Goal: Task Accomplishment & Management: Manage account settings

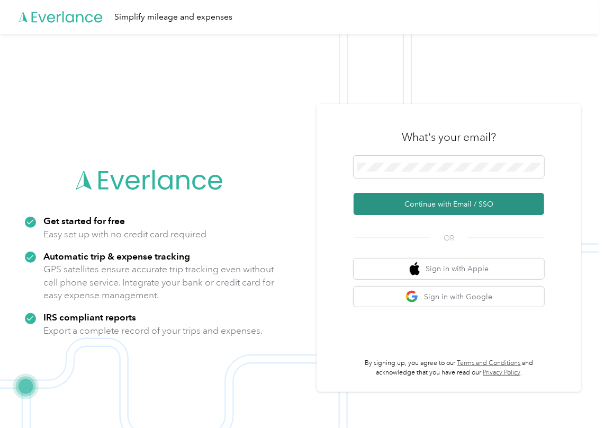
click at [395, 200] on button "Continue with Email / SSO" at bounding box center [449, 204] width 191 height 22
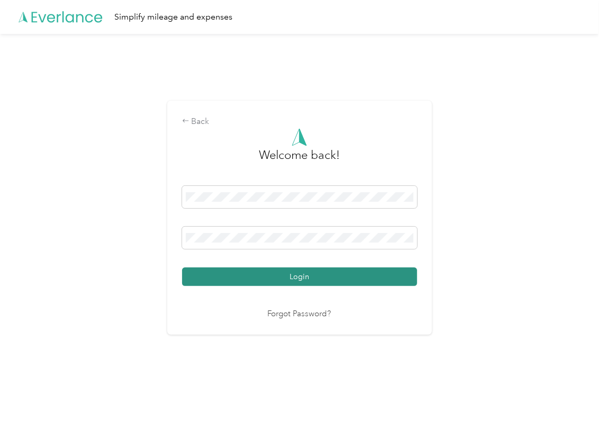
click at [229, 275] on button "Login" at bounding box center [299, 276] width 235 height 19
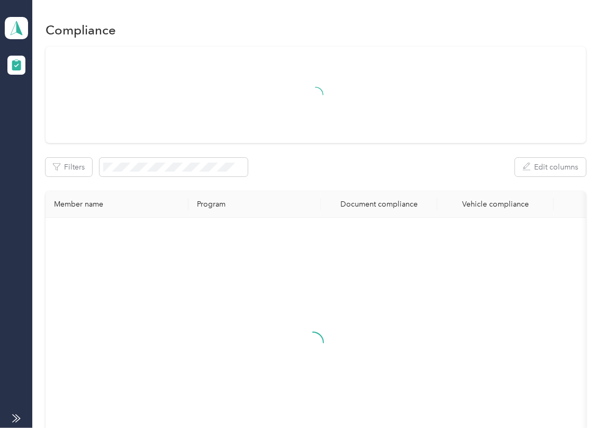
click at [351, 183] on div "Filters Edit columns Member name Program Document compliance Vehicle compliance" at bounding box center [316, 267] width 541 height 441
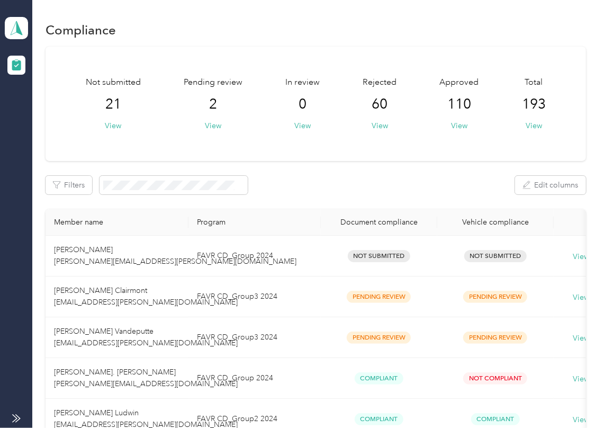
click at [301, 214] on th "Program" at bounding box center [255, 222] width 132 height 26
click at [212, 132] on div "Not submitted 21 View Pending review 2 View In review 0 View Rejected 60 View A…" at bounding box center [316, 104] width 541 height 114
click at [214, 123] on button "View" at bounding box center [213, 125] width 16 height 11
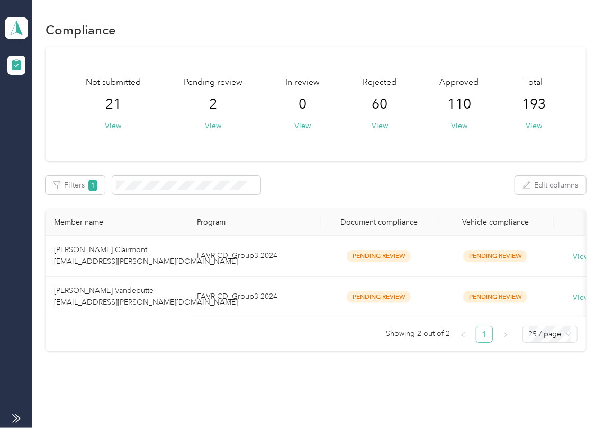
drag, startPoint x: 456, startPoint y: 151, endPoint x: 453, endPoint y: 157, distance: 7.1
click at [457, 151] on div "Not submitted 21 View Pending review 2 View In review 0 View Rejected 60 View A…" at bounding box center [316, 104] width 541 height 114
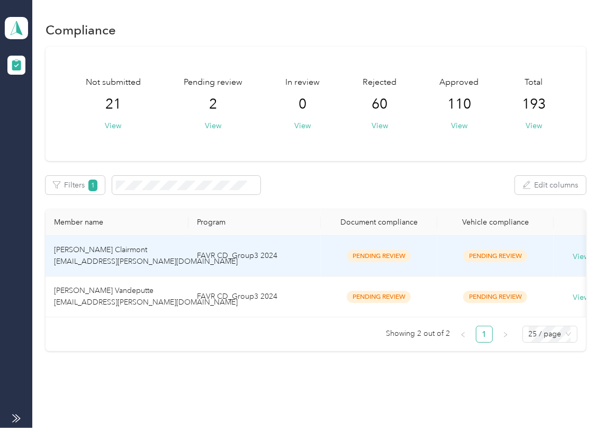
click at [214, 248] on td "FAVR CD_Group3 2024" at bounding box center [255, 256] width 132 height 41
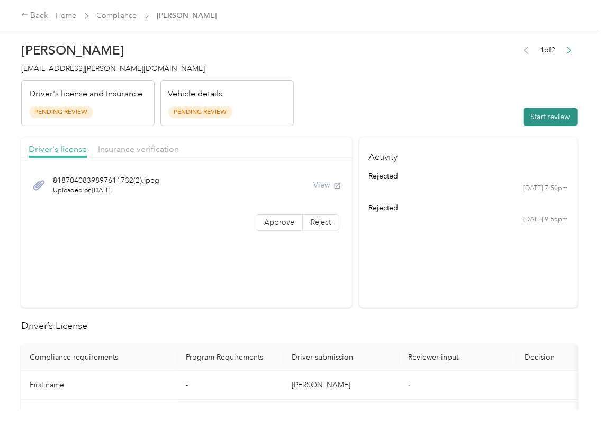
click at [528, 109] on button "Start review" at bounding box center [551, 116] width 54 height 19
click at [431, 109] on header "[PERSON_NAME] Clairmont [EMAIL_ADDRESS][PERSON_NAME][DOMAIN_NAME] Driver's lice…" at bounding box center [299, 81] width 557 height 89
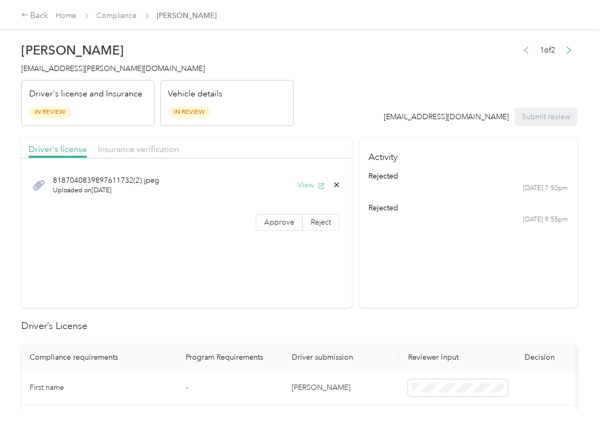
click at [303, 186] on button "View" at bounding box center [312, 185] width 28 height 11
click at [282, 223] on span "Approve" at bounding box center [279, 222] width 30 height 9
drag, startPoint x: 285, startPoint y: 159, endPoint x: 170, endPoint y: 151, distance: 115.2
click at [285, 157] on div "Driver's license Insurance verification 8187040839897611732(2).jpeg Uploaded on…" at bounding box center [186, 187] width 331 height 101
click at [156, 151] on span "Insurance verification" at bounding box center [138, 149] width 81 height 10
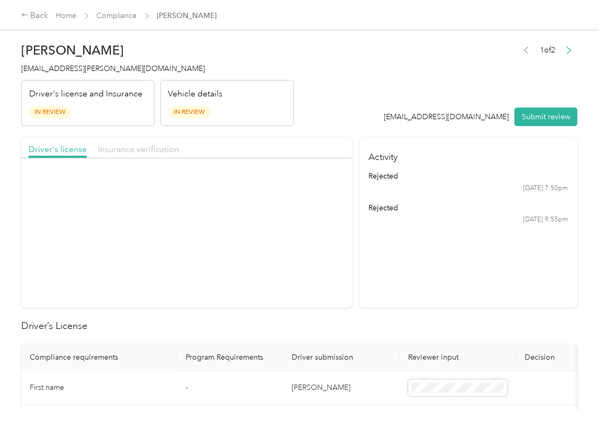
click at [156, 151] on span "Insurance verification" at bounding box center [138, 149] width 81 height 10
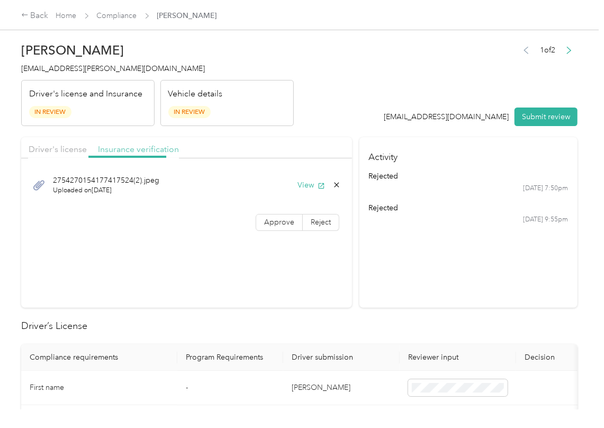
click at [156, 151] on span "Insurance verification" at bounding box center [138, 149] width 81 height 10
click at [301, 184] on button "View" at bounding box center [312, 185] width 28 height 11
click at [269, 222] on span "Approve" at bounding box center [279, 222] width 30 height 9
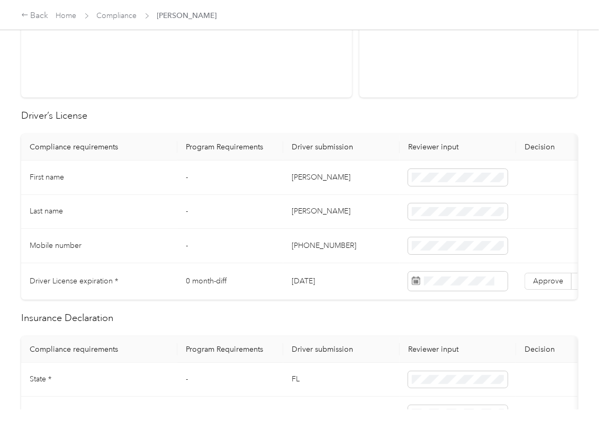
scroll to position [212, 0]
click at [318, 280] on td "[DATE]" at bounding box center [341, 280] width 116 height 37
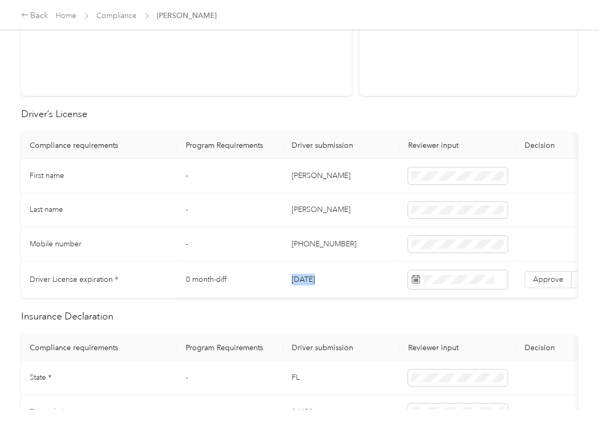
click at [318, 280] on td "[DATE]" at bounding box center [341, 280] width 116 height 37
copy td "[DATE]"
click at [327, 111] on h2 "Driver’s License" at bounding box center [299, 114] width 557 height 14
click at [547, 286] on label "Approve" at bounding box center [548, 279] width 47 height 17
click at [239, 297] on td "0 month-diff" at bounding box center [230, 280] width 106 height 37
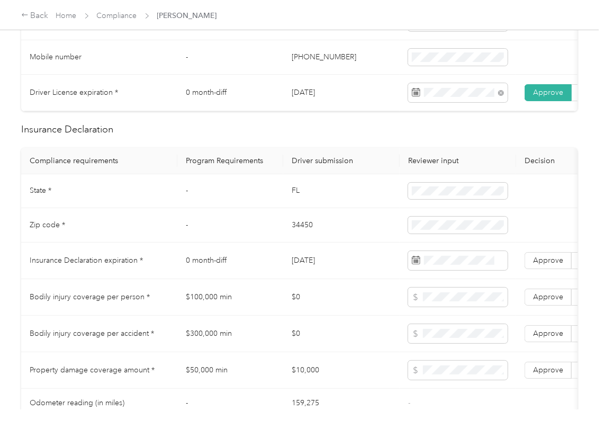
scroll to position [424, 0]
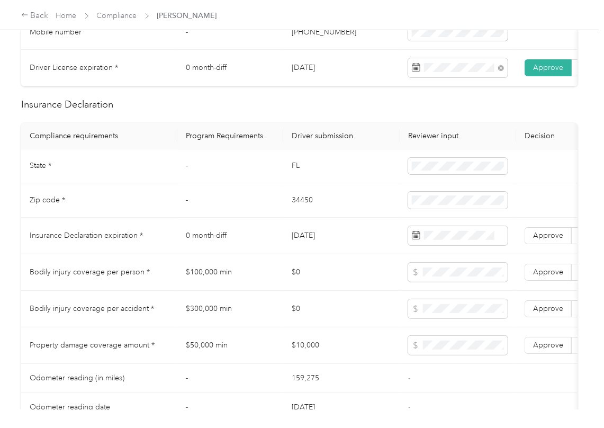
click at [299, 179] on td "FL" at bounding box center [341, 166] width 116 height 34
click at [419, 175] on span at bounding box center [458, 166] width 100 height 17
click at [298, 181] on td "FL" at bounding box center [341, 166] width 116 height 34
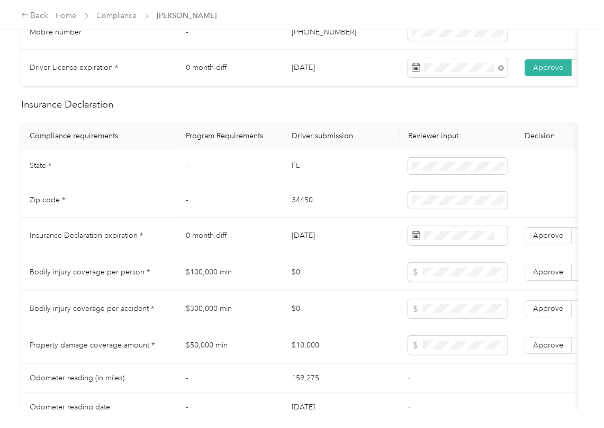
click at [298, 181] on td "FL" at bounding box center [341, 166] width 116 height 34
copy td "FL"
click at [309, 214] on td "34450" at bounding box center [341, 200] width 116 height 34
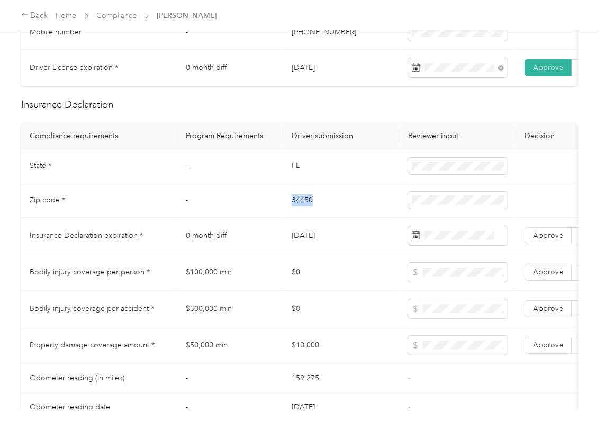
click at [309, 214] on td "34450" at bounding box center [341, 200] width 116 height 34
copy td "34450"
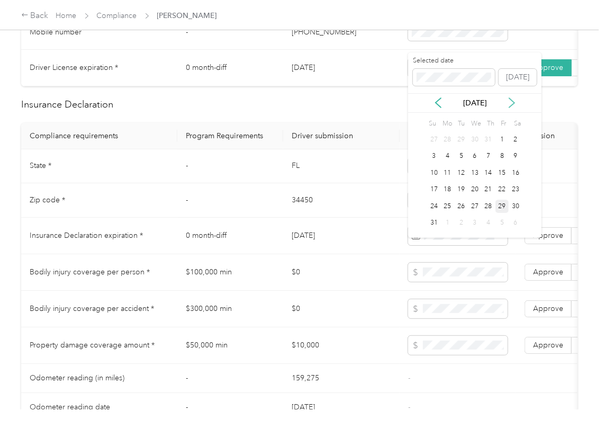
click at [513, 104] on icon at bounding box center [511, 103] width 5 height 10
click at [513, 103] on icon at bounding box center [512, 102] width 11 height 11
click at [473, 155] on div "5" at bounding box center [475, 156] width 14 height 13
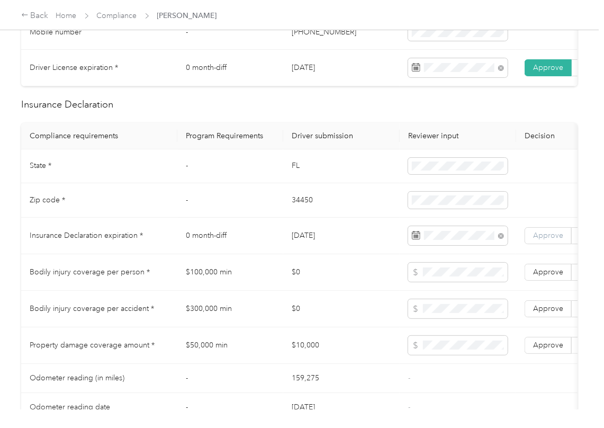
click at [547, 240] on span "Approve" at bounding box center [548, 235] width 30 height 9
click at [295, 254] on td "[DATE]" at bounding box center [341, 236] width 116 height 37
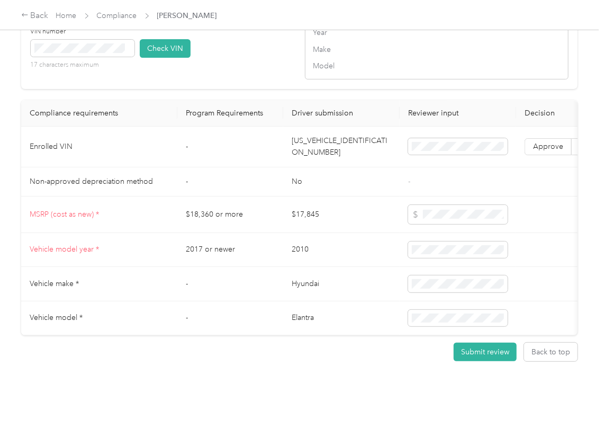
scroll to position [918, 0]
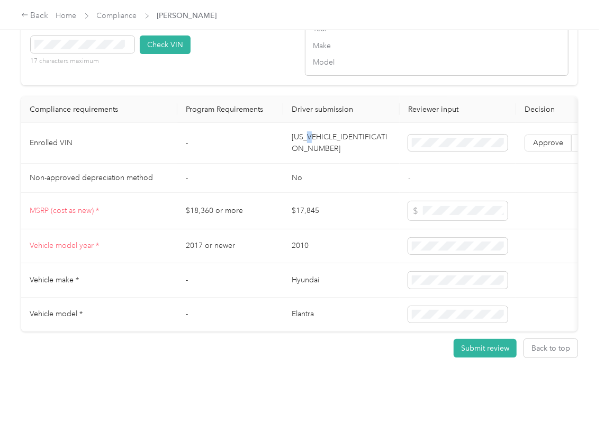
click at [316, 164] on td "[US_VEHICLE_IDENTIFICATION_NUMBER]" at bounding box center [341, 143] width 116 height 41
drag, startPoint x: 316, startPoint y: 164, endPoint x: 278, endPoint y: 170, distance: 38.7
click at [316, 163] on td "[US_VEHICLE_IDENTIFICATION_NUMBER]" at bounding box center [341, 143] width 116 height 41
copy td "[US_VEHICLE_IDENTIFICATION_NUMBER]"
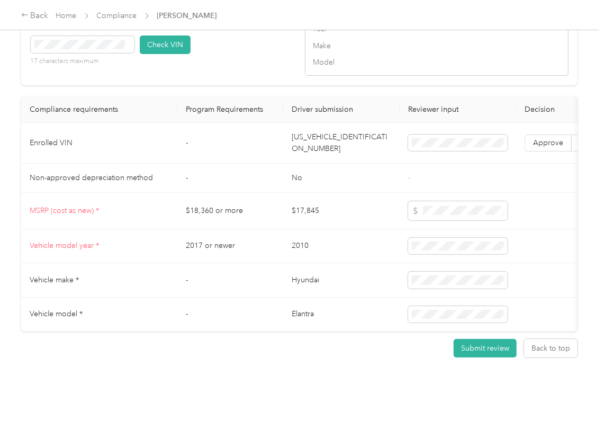
click at [242, 69] on div "VIN number 17 characters maximum Check VIN" at bounding box center [163, 48] width 264 height 50
click at [157, 54] on button "Check VIN" at bounding box center [165, 44] width 51 height 19
click at [544, 147] on span "Approve" at bounding box center [548, 142] width 30 height 9
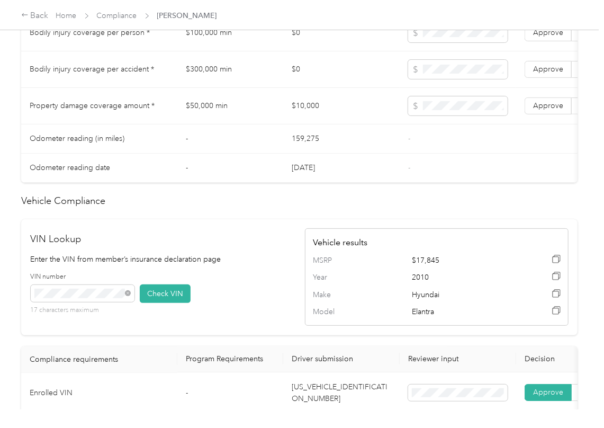
scroll to position [636, 0]
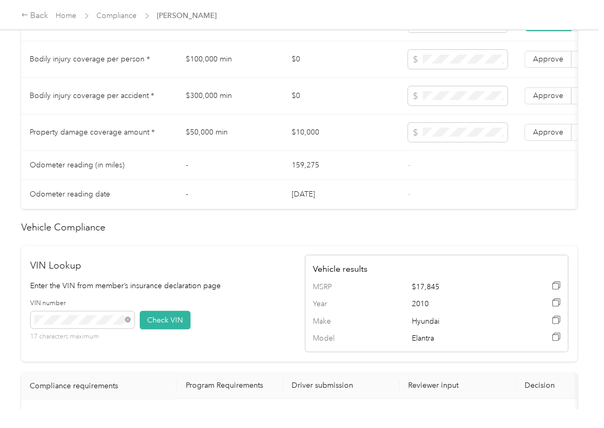
click at [338, 146] on td "$10,000" at bounding box center [341, 132] width 116 height 37
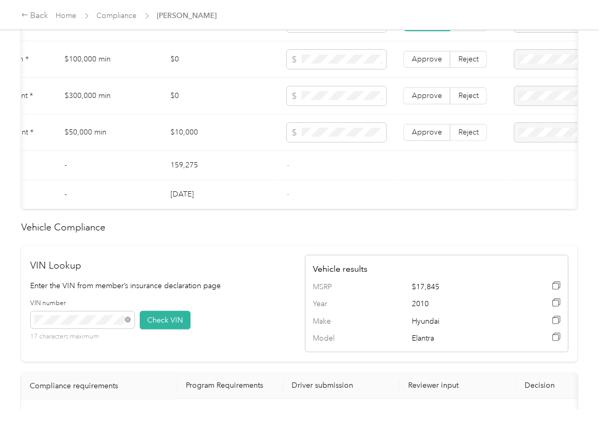
scroll to position [0, 125]
click at [471, 64] on span "Reject" at bounding box center [464, 59] width 20 height 9
click at [462, 100] on span "Reject" at bounding box center [464, 95] width 20 height 9
click at [518, 104] on span "Bodily Injury per person is missing from uploaded Insurance Policy doc" at bounding box center [532, 102] width 88 height 31
click at [530, 134] on span "Bodily Injury per accident is missing from uploaded Insurance Policy doc" at bounding box center [534, 139] width 93 height 31
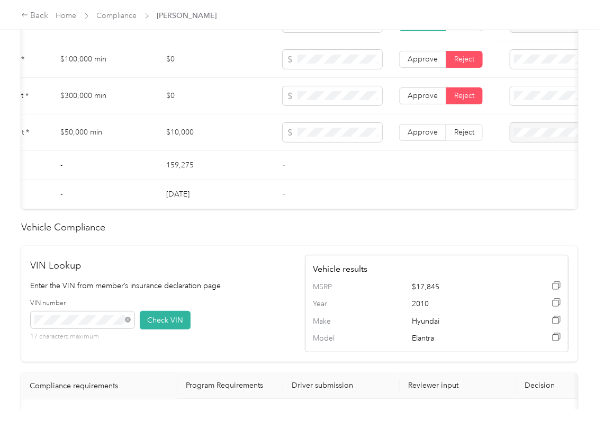
scroll to position [0, 119]
click at [201, 198] on td "[DATE]" at bounding box center [222, 194] width 116 height 29
click at [456, 137] on label "Reject" at bounding box center [471, 132] width 37 height 17
click at [475, 137] on span "Reject" at bounding box center [471, 132] width 20 height 9
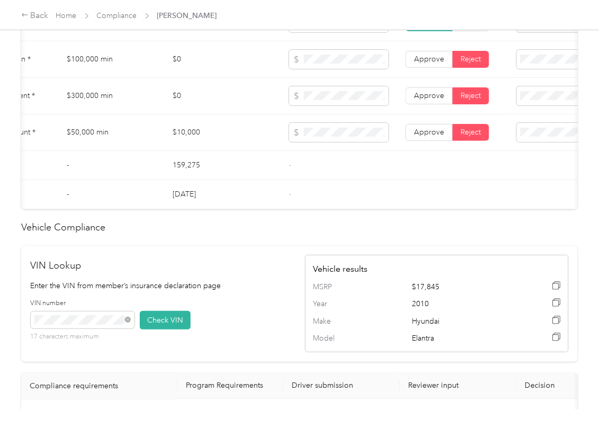
drag, startPoint x: 532, startPoint y: 211, endPoint x: 435, endPoint y: 222, distance: 97.6
click at [532, 212] on div "Property Damage coverage below the minimum value requirement" at bounding box center [542, 216] width 109 height 33
drag, startPoint x: 205, startPoint y: 92, endPoint x: 168, endPoint y: 199, distance: 113.4
click at [205, 93] on td "$0" at bounding box center [222, 96] width 116 height 37
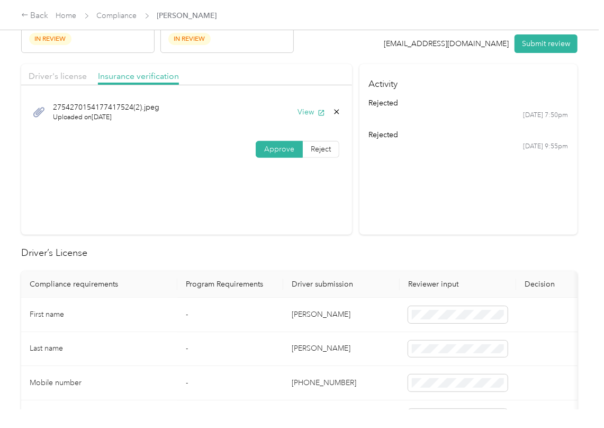
scroll to position [0, 0]
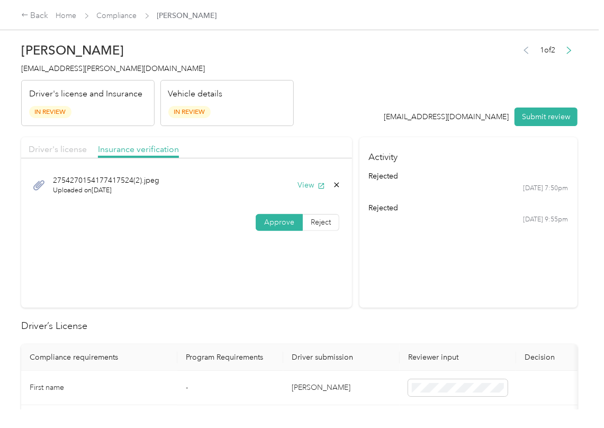
click at [65, 146] on span "Driver's license" at bounding box center [58, 149] width 58 height 10
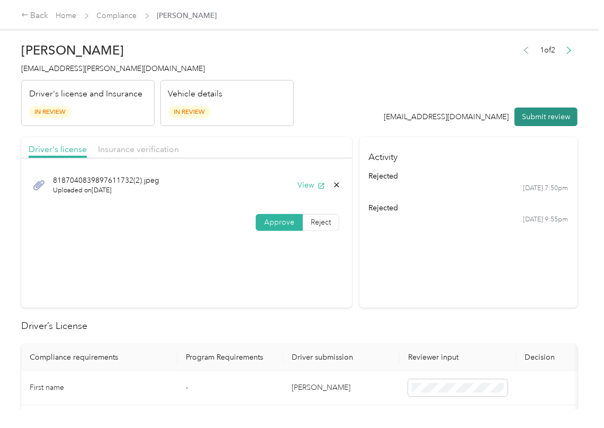
click at [540, 115] on button "Submit review" at bounding box center [546, 116] width 63 height 19
click at [93, 68] on span "[EMAIL_ADDRESS][PERSON_NAME][DOMAIN_NAME]" at bounding box center [113, 68] width 184 height 9
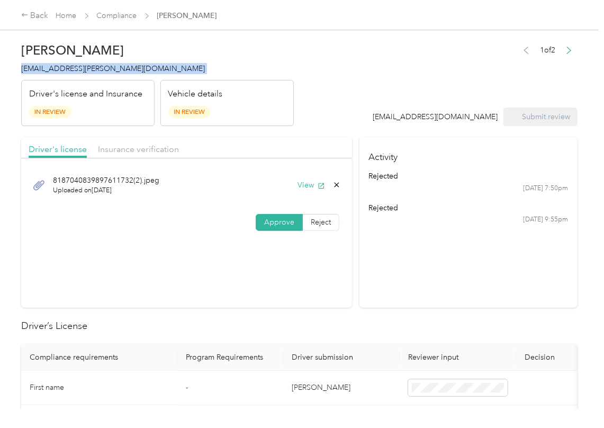
click at [93, 68] on span "[EMAIL_ADDRESS][PERSON_NAME][DOMAIN_NAME]" at bounding box center [113, 68] width 184 height 9
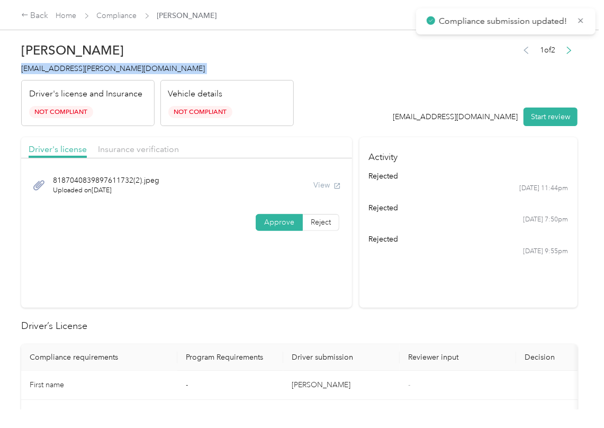
copy span "[EMAIL_ADDRESS][PERSON_NAME][DOMAIN_NAME]"
drag, startPoint x: 418, startPoint y: 308, endPoint x: 409, endPoint y: 295, distance: 15.5
click at [418, 308] on section "Activity rejected [DATE] 11:44pm rejected [DATE] 7:50pm rejected [DATE] 9:55pm" at bounding box center [469, 222] width 218 height 171
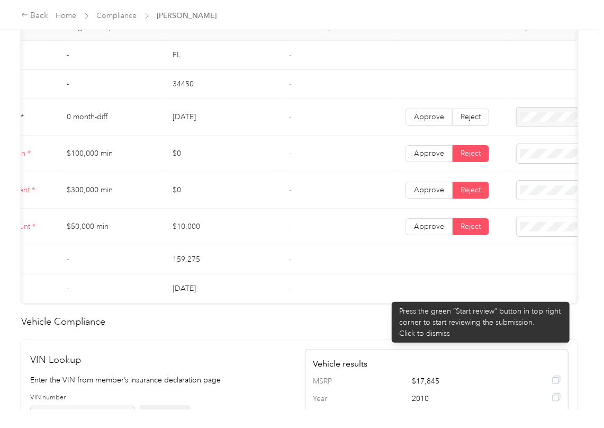
scroll to position [635, 0]
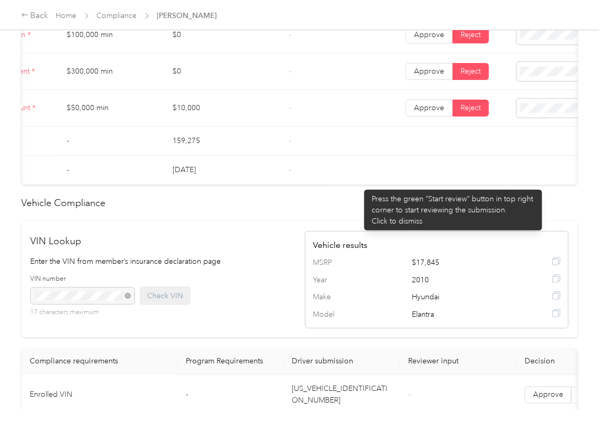
drag, startPoint x: 331, startPoint y: 176, endPoint x: 258, endPoint y: 149, distance: 77.6
click at [330, 176] on td "-" at bounding box center [339, 170] width 116 height 29
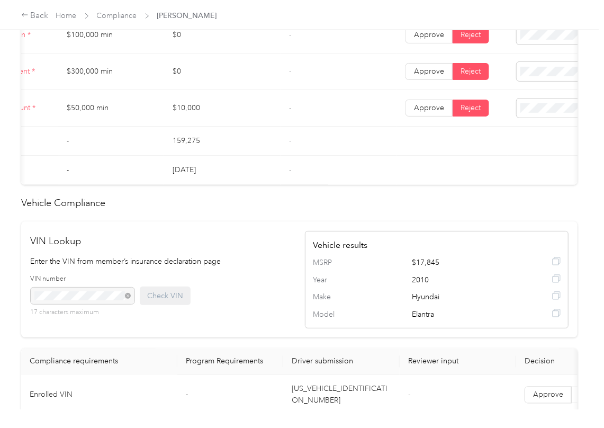
click at [302, 153] on td "-" at bounding box center [339, 141] width 116 height 29
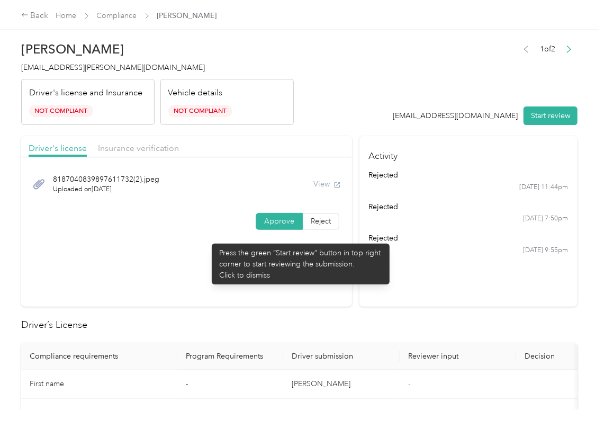
scroll to position [0, 0]
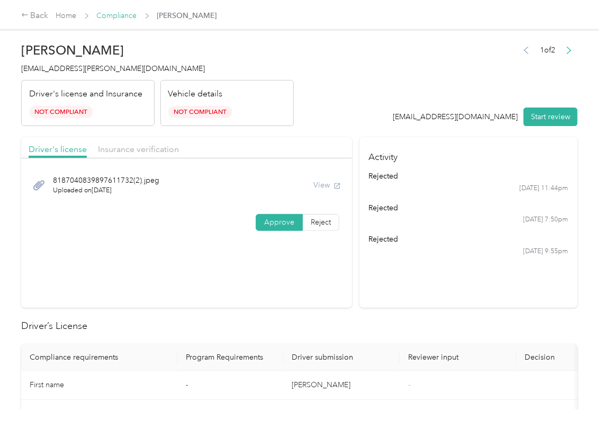
click at [115, 17] on link "Compliance" at bounding box center [117, 15] width 40 height 9
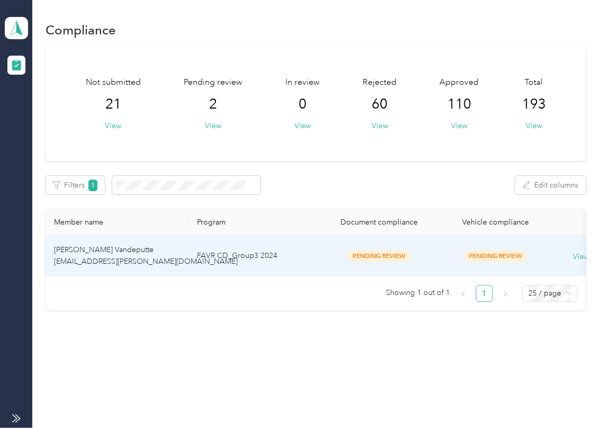
click at [89, 263] on span "[PERSON_NAME] Vandeputte [EMAIL_ADDRESS][PERSON_NAME][DOMAIN_NAME]" at bounding box center [146, 255] width 184 height 21
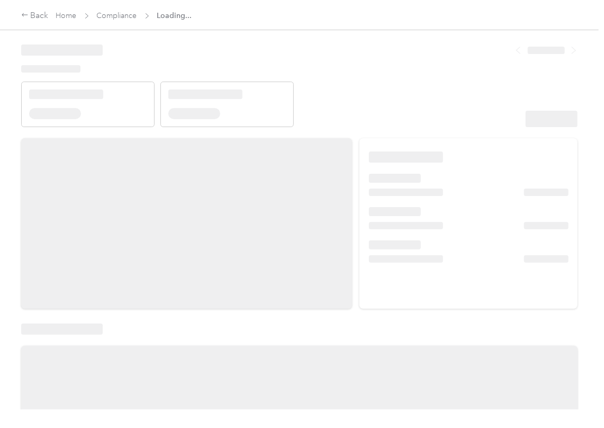
click at [378, 68] on header at bounding box center [299, 82] width 557 height 90
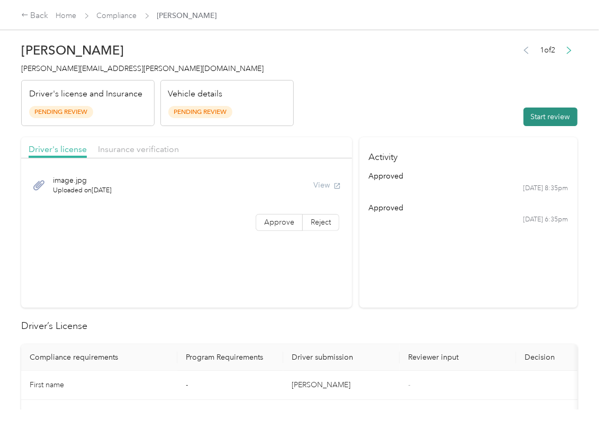
click at [541, 121] on button "Start review" at bounding box center [551, 116] width 54 height 19
click at [445, 79] on header "[PERSON_NAME] Vandeputte [EMAIL_ADDRESS][PERSON_NAME][DOMAIN_NAME] Driver's lic…" at bounding box center [299, 81] width 557 height 89
click at [288, 218] on span "Approve" at bounding box center [279, 222] width 30 height 9
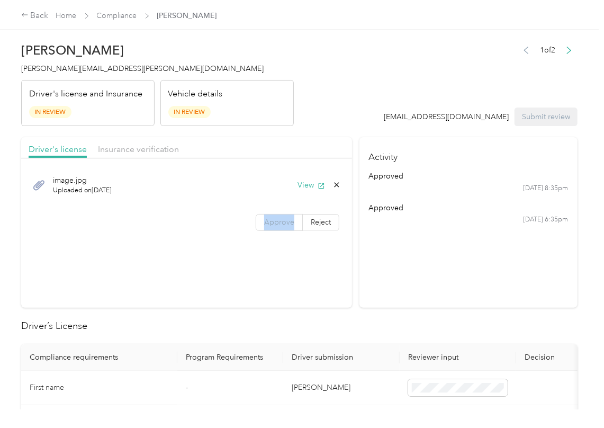
click at [288, 218] on span "Approve" at bounding box center [279, 222] width 30 height 9
click at [316, 176] on div "image.jpg Uploaded on [DATE] View" at bounding box center [187, 184] width 316 height 35
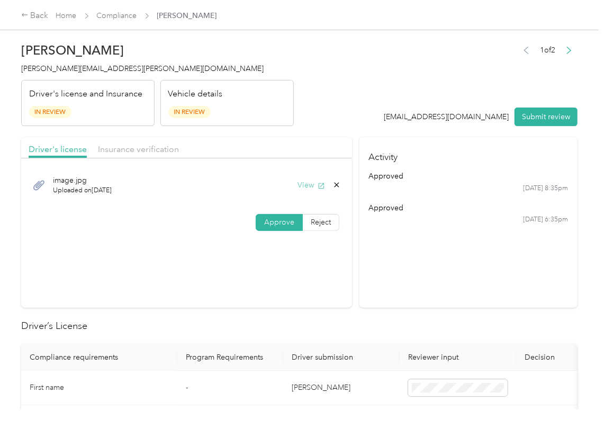
click at [308, 184] on button "View" at bounding box center [312, 185] width 28 height 11
click at [133, 145] on span "Insurance verification" at bounding box center [138, 149] width 81 height 10
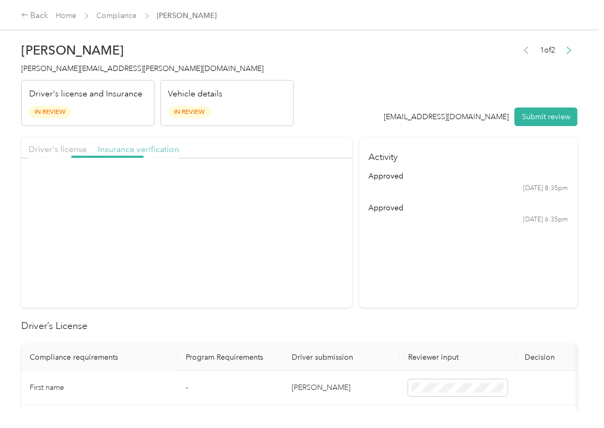
click at [133, 145] on span "Insurance verification" at bounding box center [138, 149] width 81 height 10
click at [308, 181] on button "View" at bounding box center [312, 185] width 28 height 11
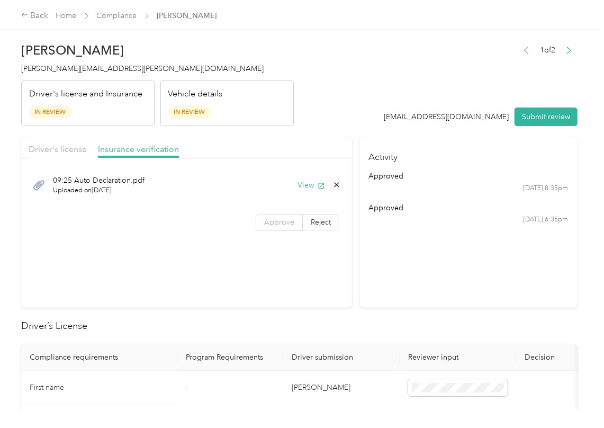
click at [275, 219] on span "Approve" at bounding box center [279, 222] width 30 height 9
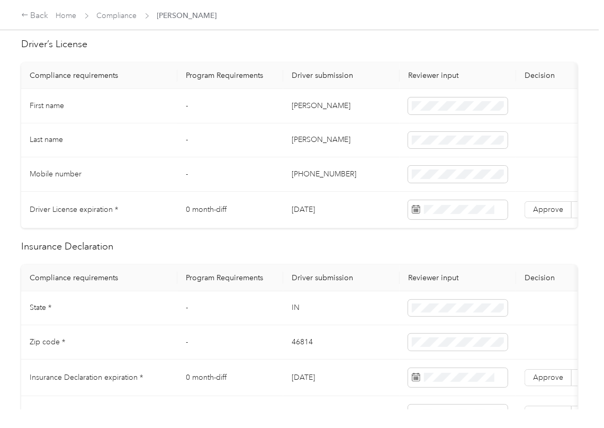
scroll to position [282, 0]
click at [306, 204] on td "[DATE]" at bounding box center [341, 209] width 116 height 37
copy td "[DATE]"
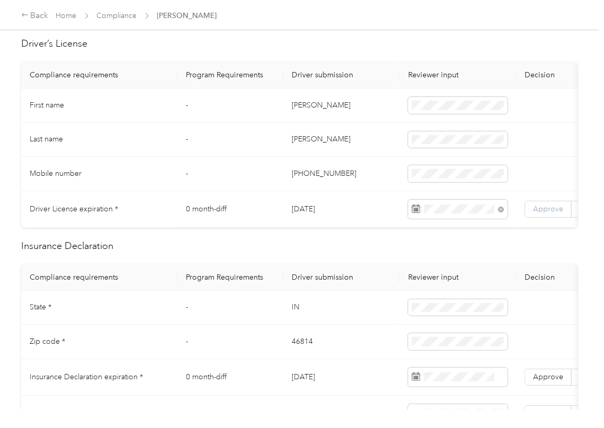
click at [542, 213] on span "Approve" at bounding box center [548, 208] width 30 height 9
click at [333, 140] on td "[PERSON_NAME]" at bounding box center [341, 140] width 116 height 34
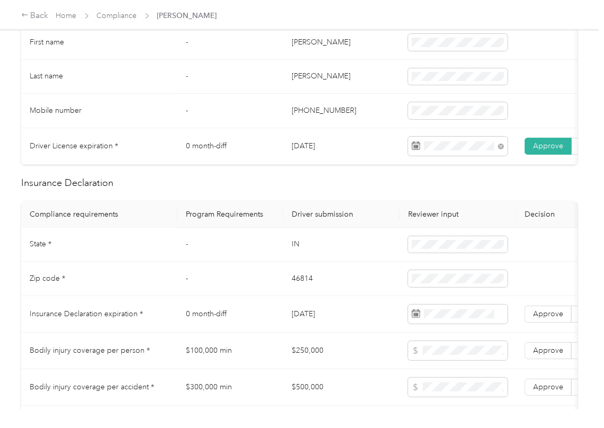
scroll to position [424, 0]
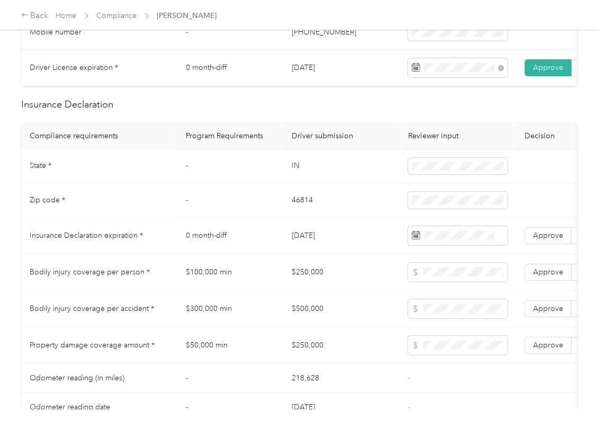
click at [291, 184] on td "IN" at bounding box center [341, 166] width 116 height 34
copy td "IN"
click at [303, 210] on td "46814" at bounding box center [341, 200] width 116 height 34
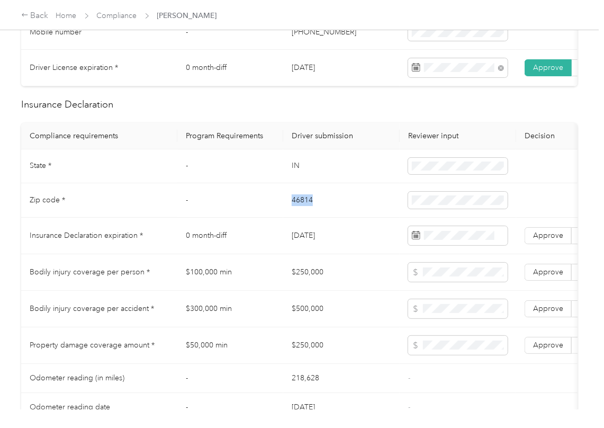
click at [303, 210] on td "46814" at bounding box center [341, 200] width 116 height 34
click at [201, 212] on td "-" at bounding box center [230, 200] width 106 height 34
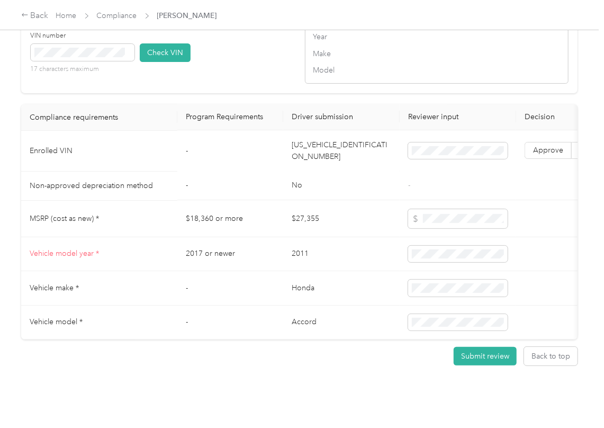
scroll to position [918, 0]
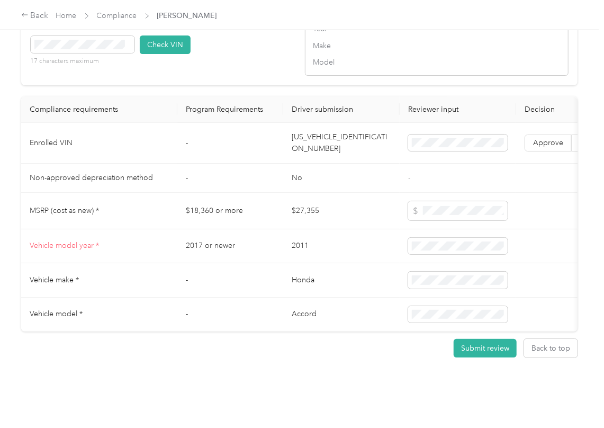
click at [346, 154] on td "[US_VEHICLE_IDENTIFICATION_NUMBER]" at bounding box center [341, 143] width 116 height 41
drag, startPoint x: 346, startPoint y: 154, endPoint x: 165, endPoint y: 147, distance: 180.7
click at [341, 151] on td "[US_VEHICLE_IDENTIFICATION_NUMBER]" at bounding box center [341, 143] width 116 height 41
copy td "[US_VEHICLE_IDENTIFICATION_NUMBER]"
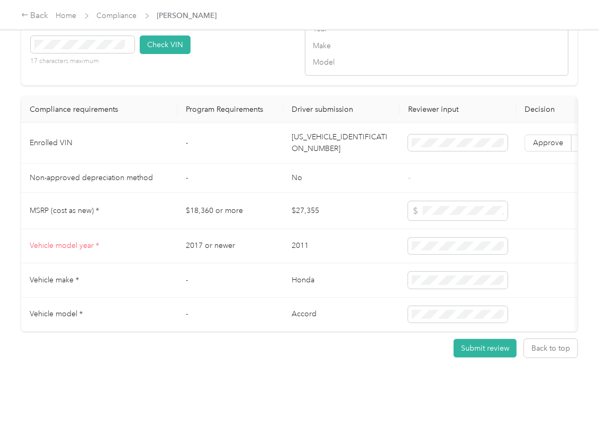
click at [236, 70] on div "VIN number 17 characters maximum Check VIN" at bounding box center [163, 48] width 264 height 50
click at [175, 54] on button "Check VIN" at bounding box center [165, 44] width 51 height 19
click at [541, 147] on span "Approve" at bounding box center [548, 142] width 30 height 9
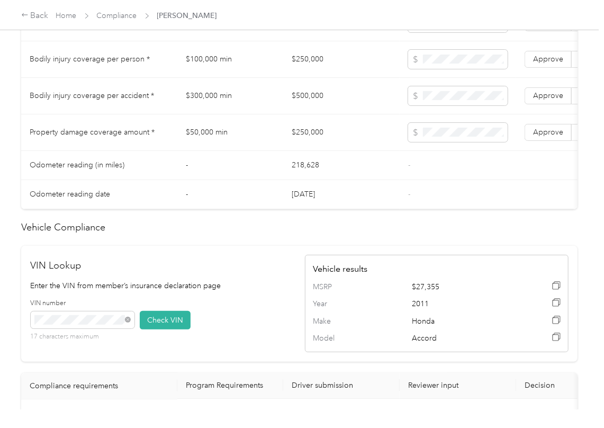
scroll to position [566, 0]
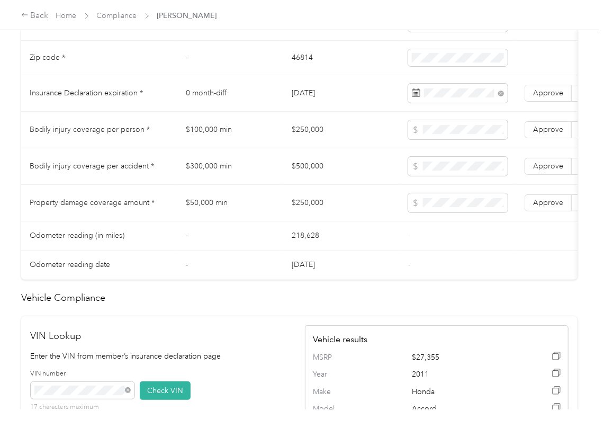
click at [272, 183] on td "$300,000 min" at bounding box center [230, 166] width 106 height 37
click at [551, 97] on span "Approve" at bounding box center [548, 92] width 30 height 9
click at [303, 168] on td "$500,000" at bounding box center [341, 166] width 116 height 37
click at [312, 142] on td "$250,000" at bounding box center [341, 130] width 116 height 37
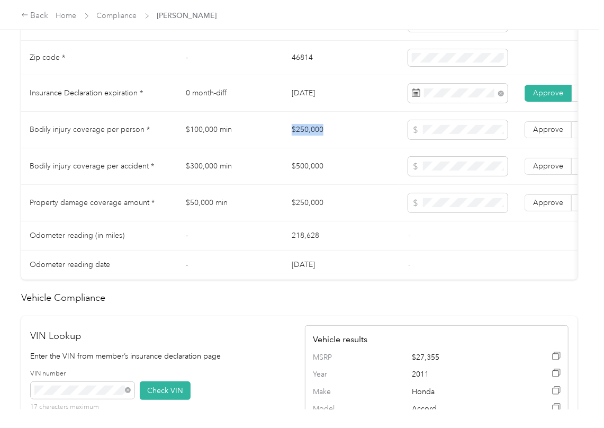
click at [312, 142] on td "$250,000" at bounding box center [341, 130] width 116 height 37
copy td "$250,000"
click at [438, 136] on span at bounding box center [458, 129] width 100 height 19
click at [294, 180] on td "$500,000" at bounding box center [341, 166] width 116 height 37
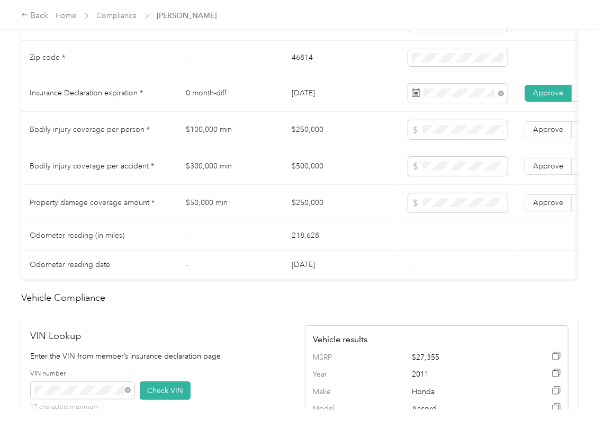
click at [301, 180] on td "$500,000" at bounding box center [341, 166] width 116 height 37
copy td "$500,000"
click at [541, 171] on span "Approve" at bounding box center [548, 165] width 30 height 9
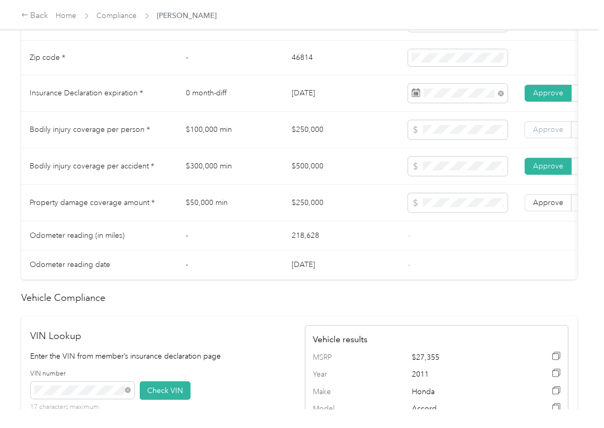
click at [550, 134] on span "Approve" at bounding box center [548, 129] width 30 height 9
click at [548, 207] on span "Approve" at bounding box center [548, 202] width 30 height 9
click at [367, 221] on td "$250,000" at bounding box center [341, 203] width 116 height 37
click at [285, 185] on td "$500,000" at bounding box center [341, 166] width 116 height 37
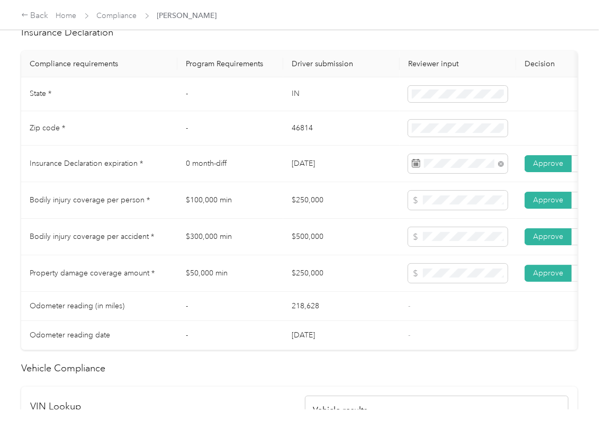
click at [299, 214] on td "$250,000" at bounding box center [341, 200] width 116 height 37
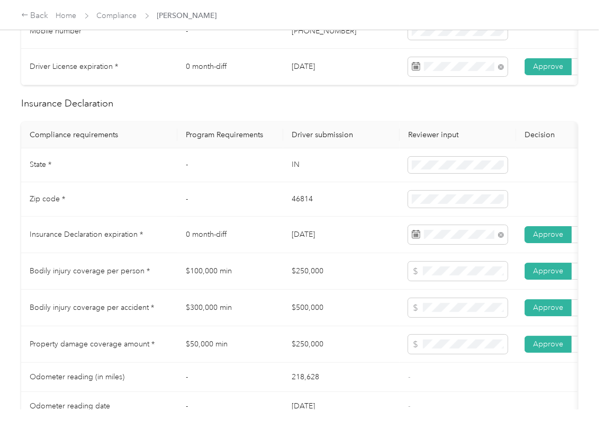
click at [382, 238] on td "[DATE]" at bounding box center [341, 235] width 116 height 37
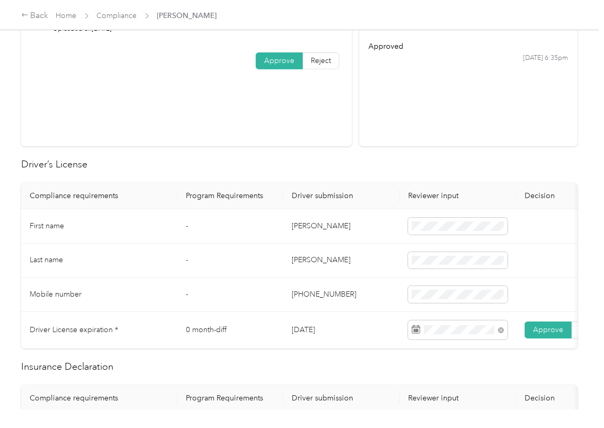
scroll to position [0, 0]
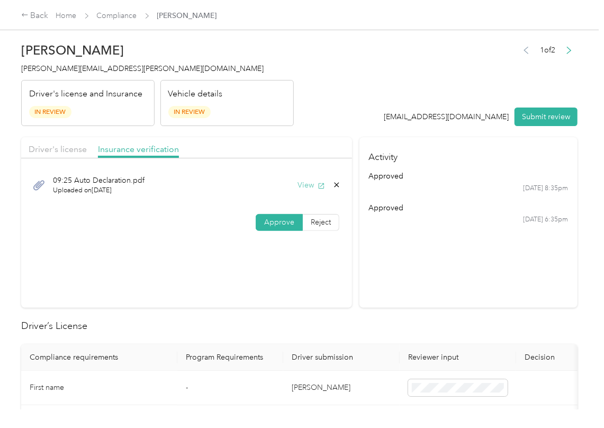
click at [303, 182] on button "View" at bounding box center [312, 185] width 28 height 11
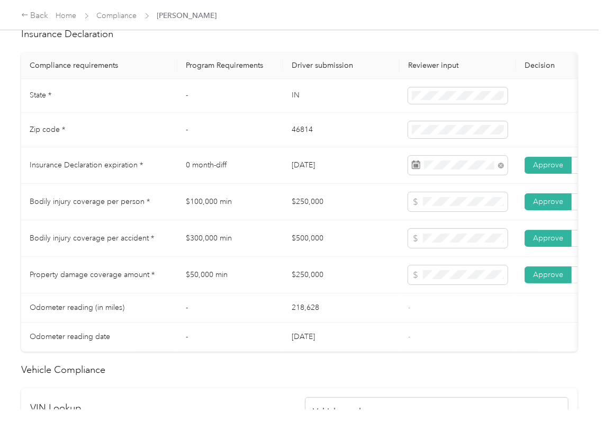
click at [323, 273] on td "$250,000" at bounding box center [341, 275] width 116 height 37
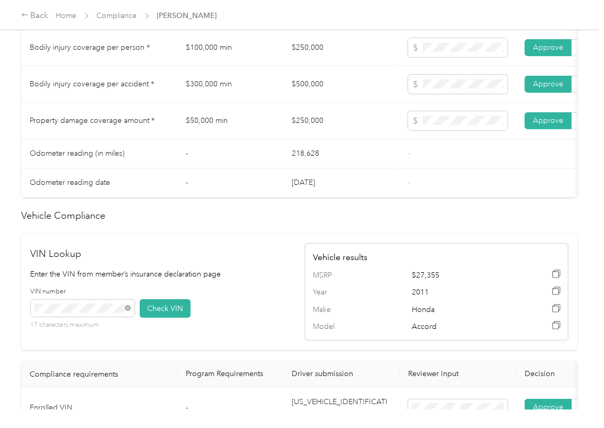
scroll to position [918, 0]
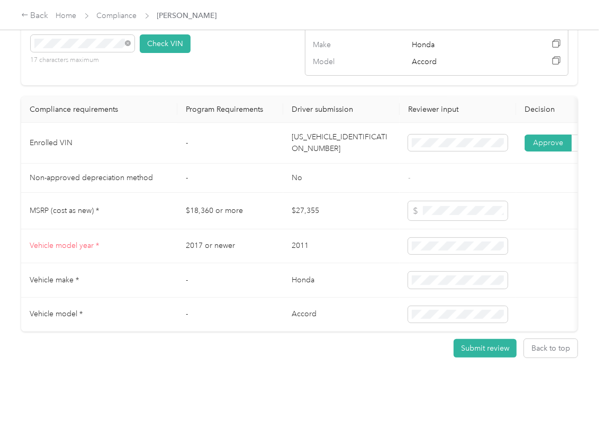
click at [324, 163] on td "[US_VEHICLE_IDENTIFICATION_NUMBER]" at bounding box center [341, 143] width 116 height 41
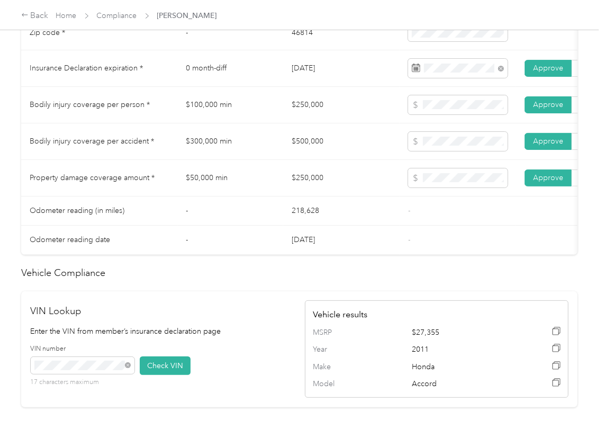
scroll to position [564, 0]
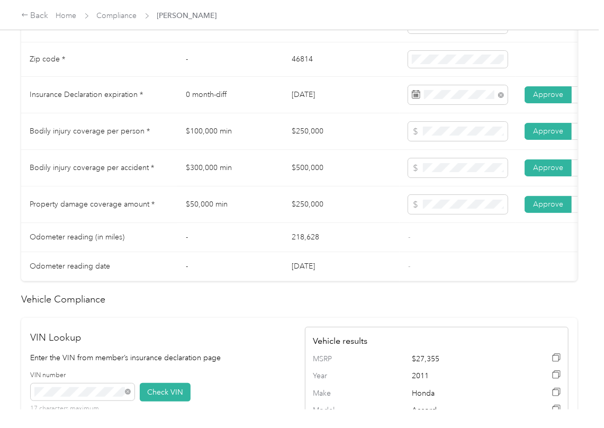
click at [299, 212] on td "$250,000" at bounding box center [341, 204] width 116 height 37
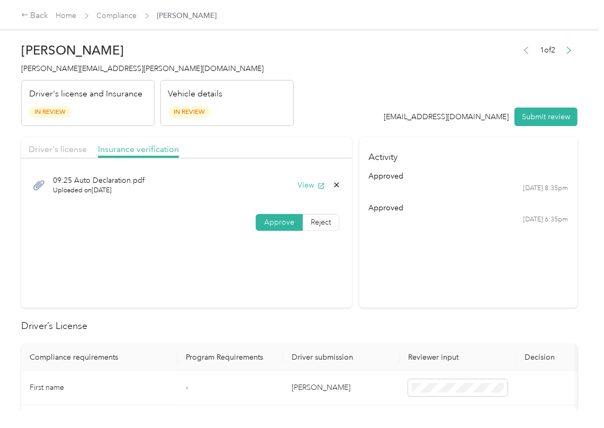
drag, startPoint x: 550, startPoint y: 111, endPoint x: 550, endPoint y: 119, distance: 7.4
click at [550, 114] on button "Submit review" at bounding box center [546, 116] width 63 height 19
click at [57, 70] on span "[PERSON_NAME][EMAIL_ADDRESS][PERSON_NAME][DOMAIN_NAME]" at bounding box center [142, 68] width 243 height 9
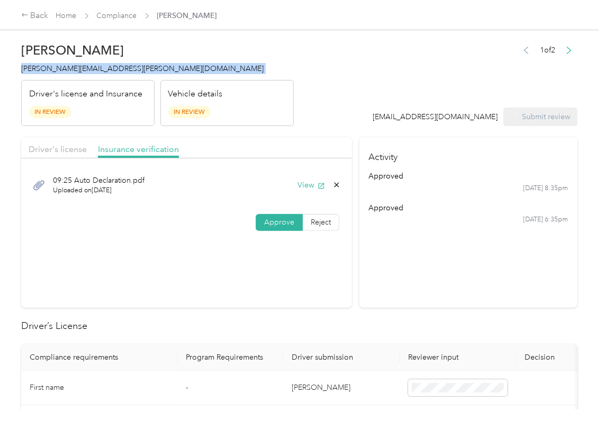
click at [57, 70] on span "[PERSON_NAME][EMAIL_ADDRESS][PERSON_NAME][DOMAIN_NAME]" at bounding box center [142, 68] width 243 height 9
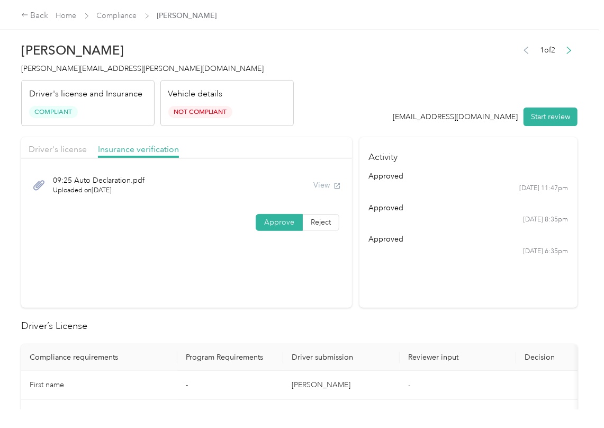
click at [304, 306] on section "Driver's license Insurance verification 09:25 Auto Declaration.pdf Uploaded on …" at bounding box center [186, 222] width 331 height 171
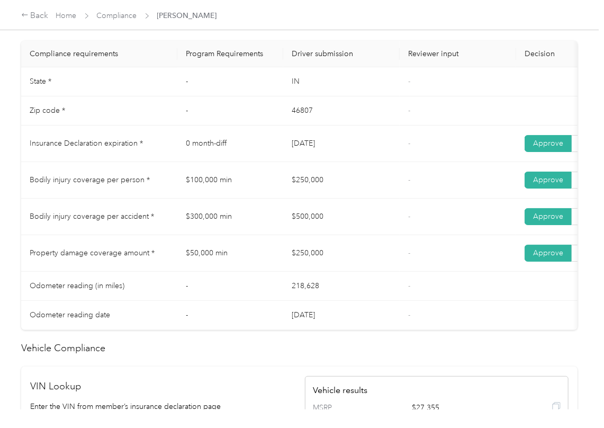
scroll to position [485, 0]
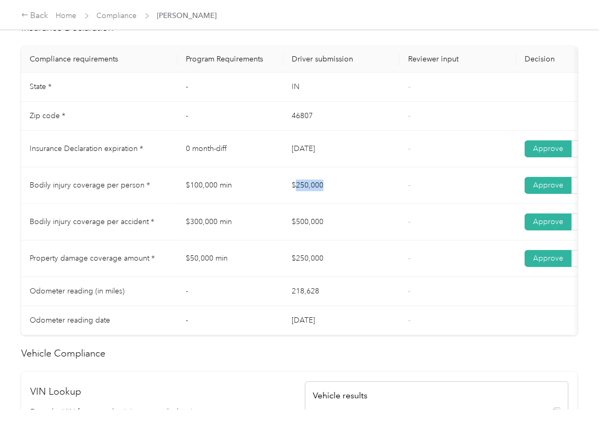
click at [360, 184] on td "$250,000" at bounding box center [341, 185] width 116 height 37
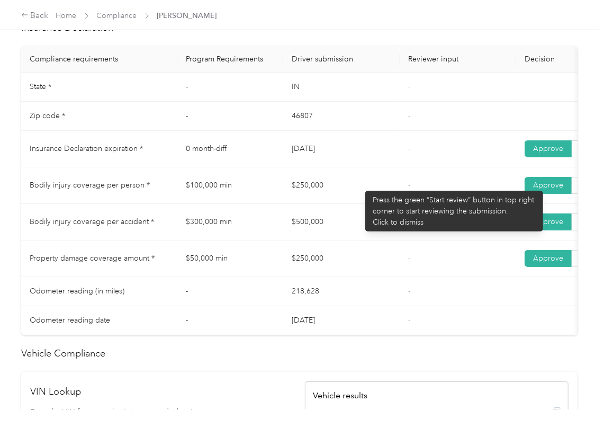
click at [301, 223] on td "$500,000" at bounding box center [341, 222] width 116 height 37
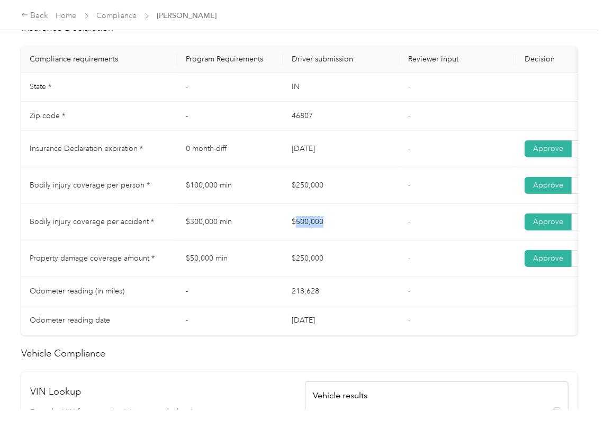
click at [301, 223] on td "$500,000" at bounding box center [341, 222] width 116 height 37
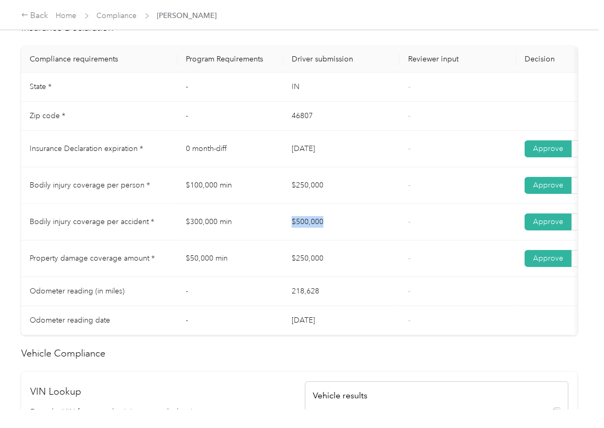
click at [301, 223] on td "$500,000" at bounding box center [341, 222] width 116 height 37
click at [242, 261] on td "$50,000 min" at bounding box center [230, 258] width 106 height 37
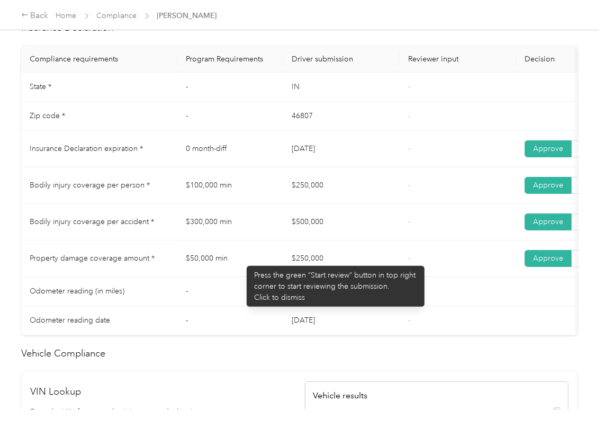
click at [239, 261] on td "$50,000 min" at bounding box center [230, 258] width 106 height 37
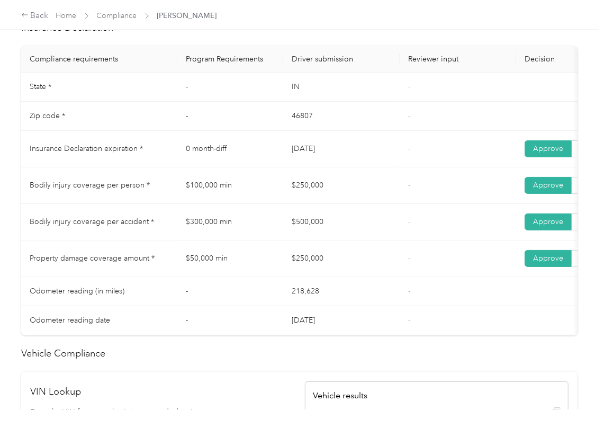
click at [239, 261] on td "$50,000 min" at bounding box center [230, 258] width 106 height 37
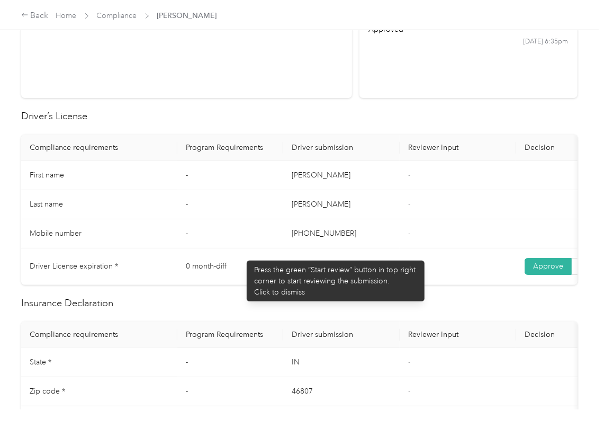
scroll to position [0, 0]
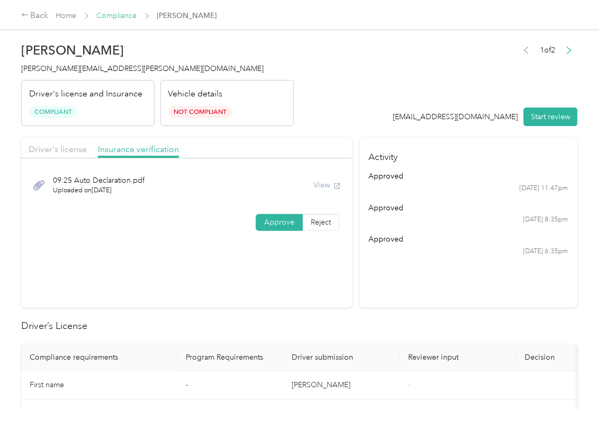
click at [121, 15] on link "Compliance" at bounding box center [117, 15] width 40 height 9
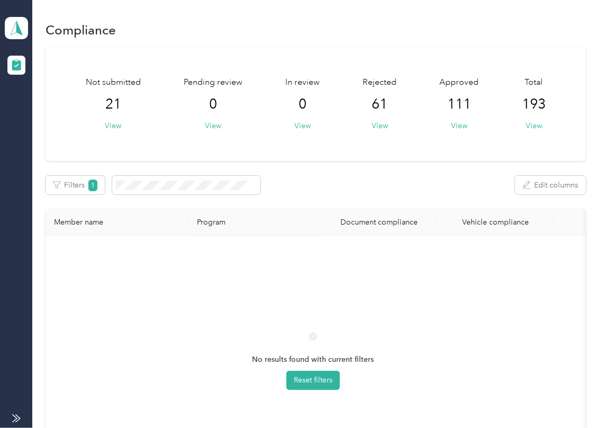
click at [345, 191] on div "Filters 1 Edit columns" at bounding box center [316, 185] width 541 height 19
click at [12, 26] on icon at bounding box center [16, 28] width 16 height 15
click at [43, 112] on div "Log out" at bounding box center [34, 110] width 41 height 11
